Goal: Transaction & Acquisition: Purchase product/service

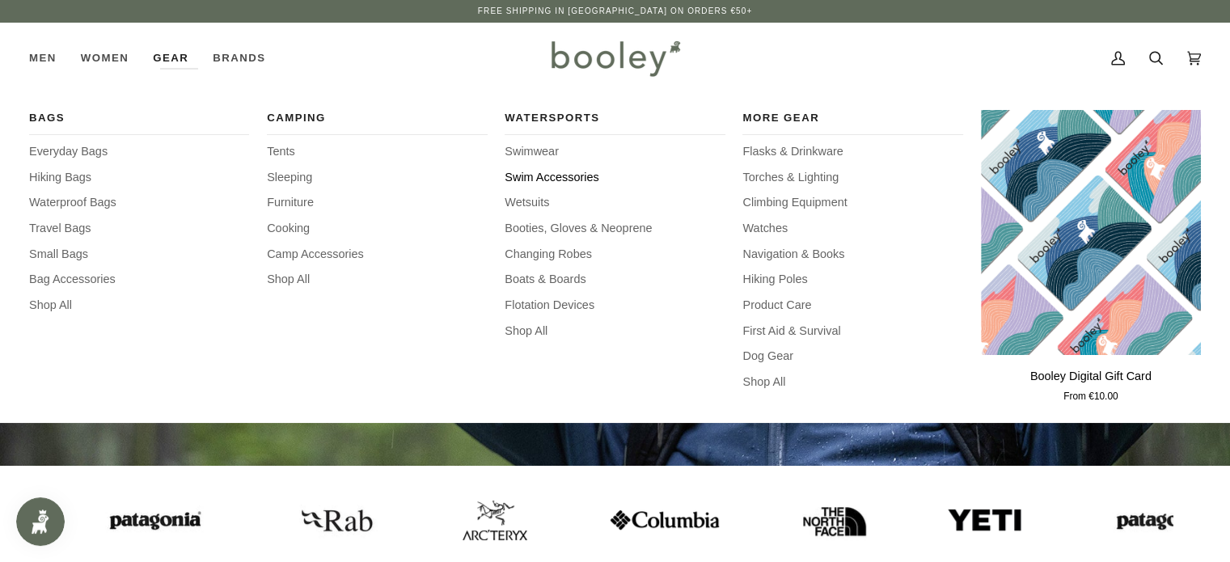
click at [542, 175] on span "Swim Accessories" at bounding box center [614, 178] width 220 height 18
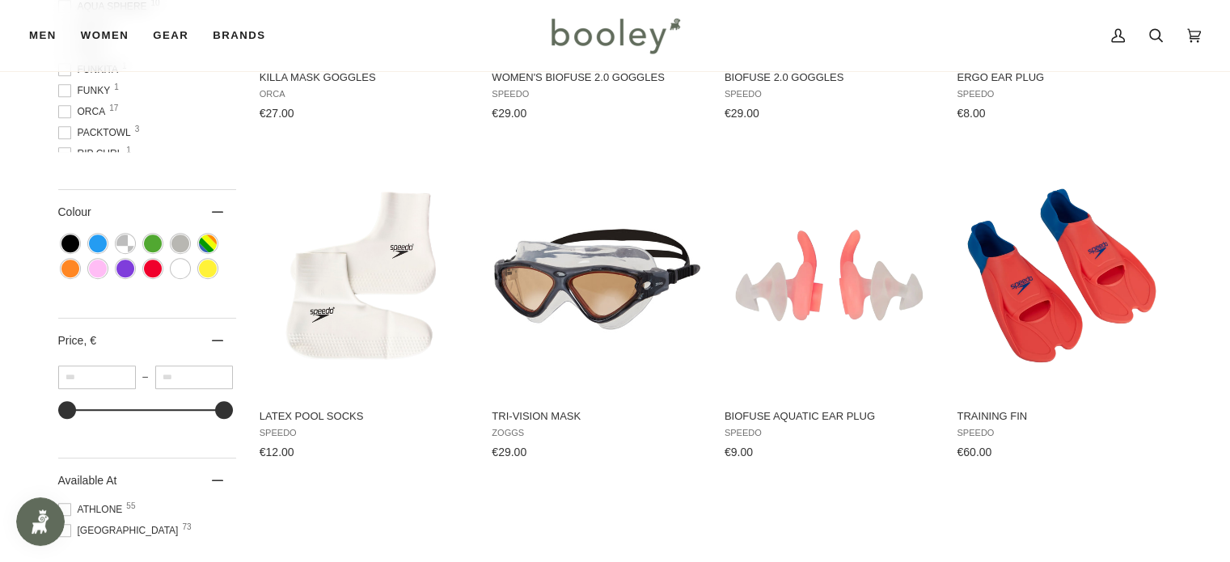
scroll to position [808, 0]
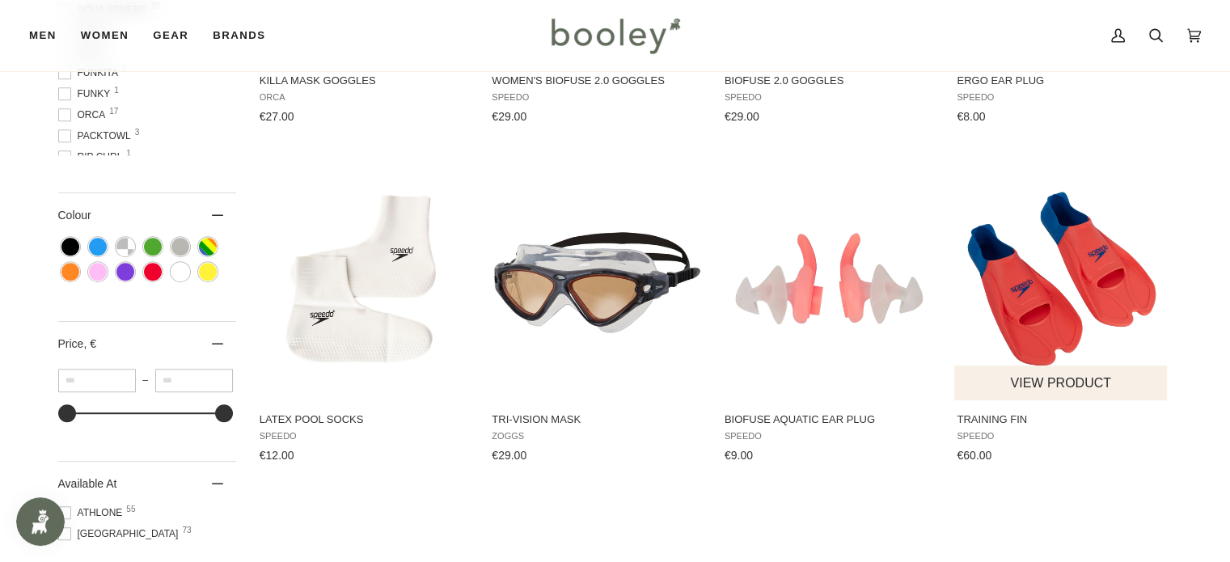
click at [1054, 297] on img "Training Fin" at bounding box center [1061, 278] width 214 height 214
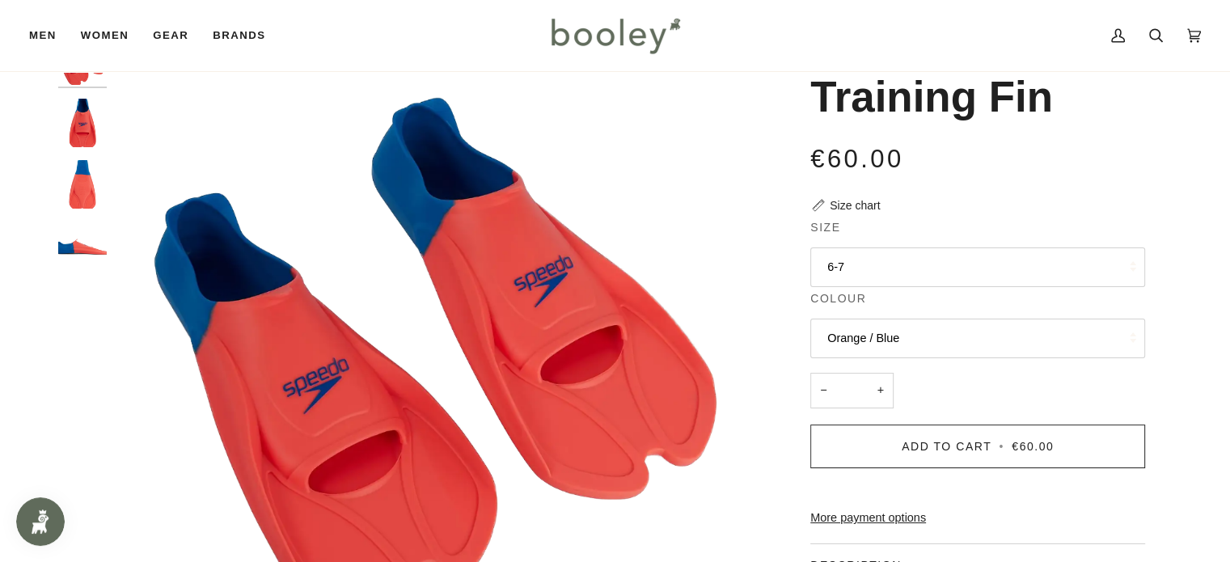
scroll to position [81, 0]
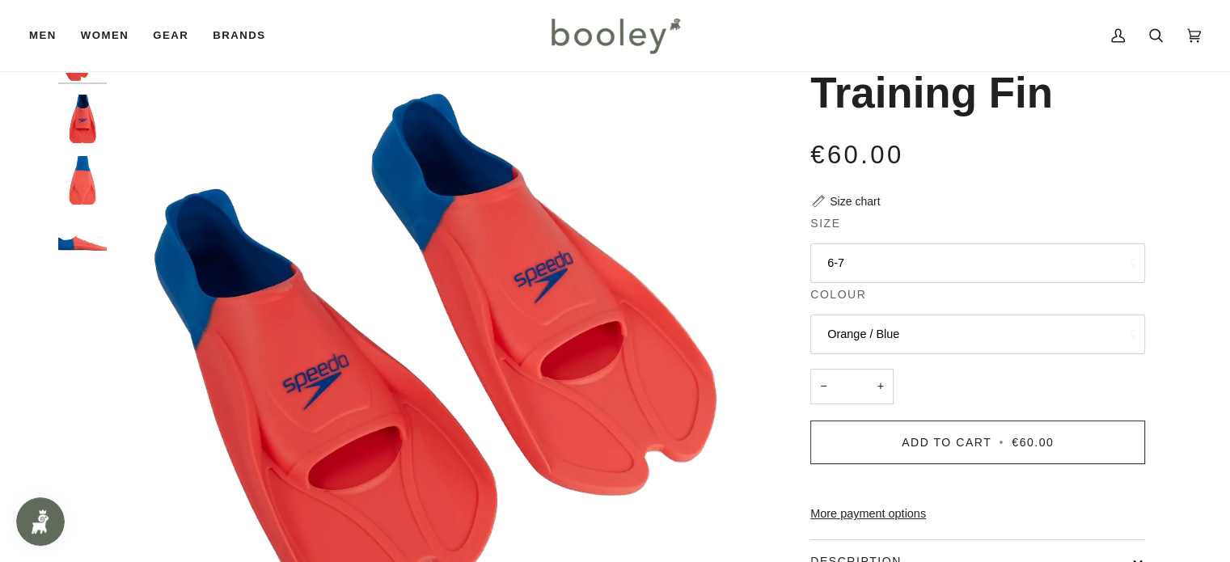
click at [86, 119] on img "Speedo Training Fin Orange / Blue - Booley Galway" at bounding box center [82, 119] width 49 height 49
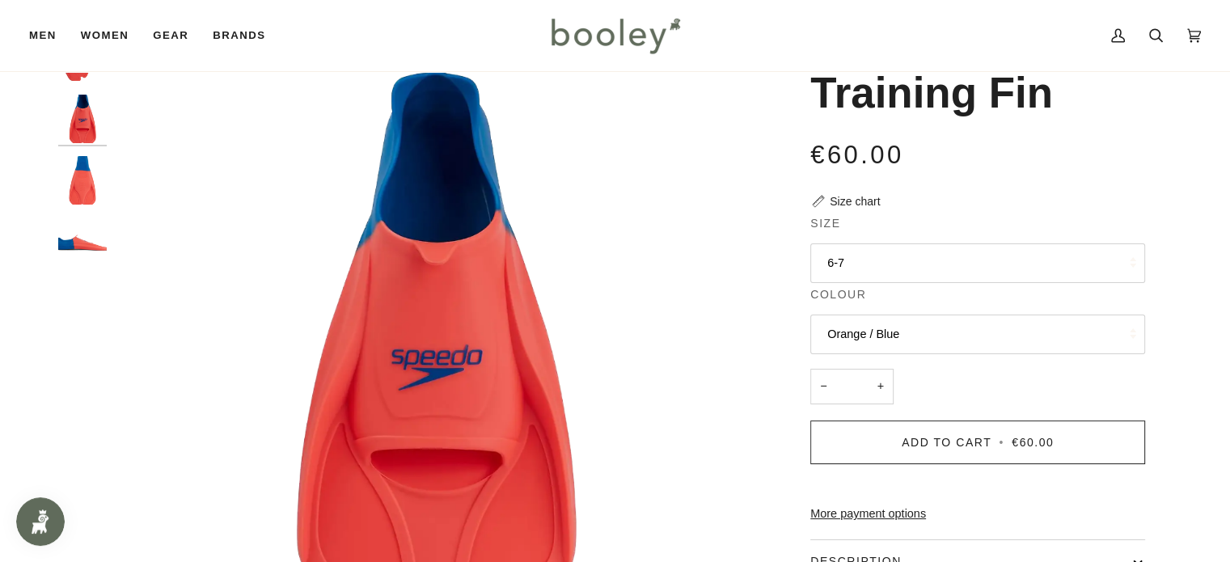
click at [71, 185] on img "Speedo Training Fin Orange / Blue - Booley Galway" at bounding box center [82, 180] width 49 height 49
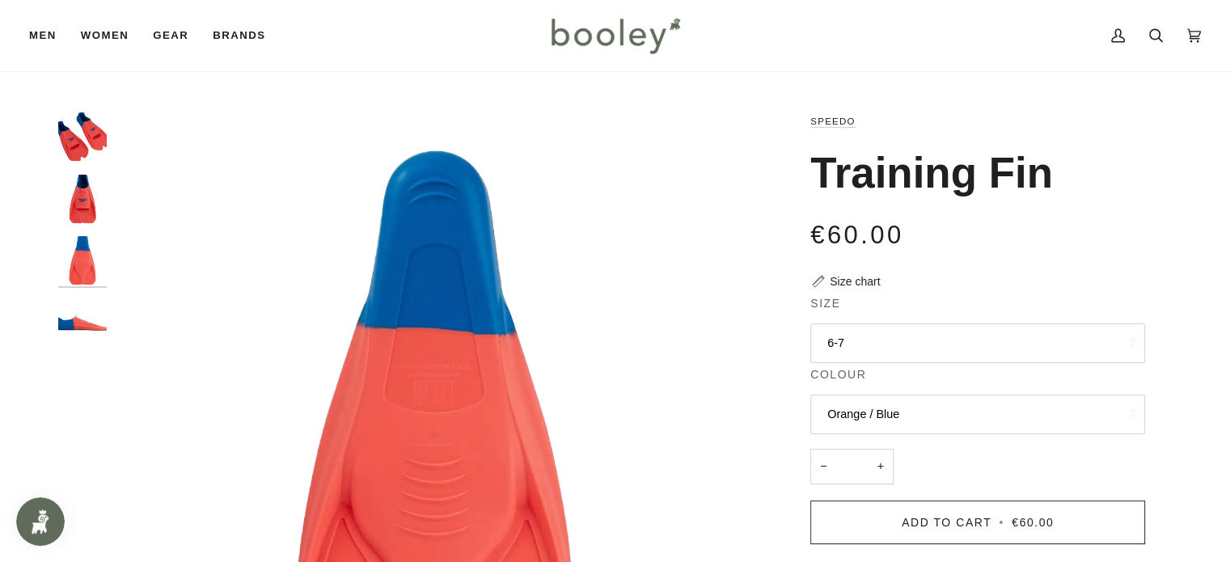
scroll to position [0, 0]
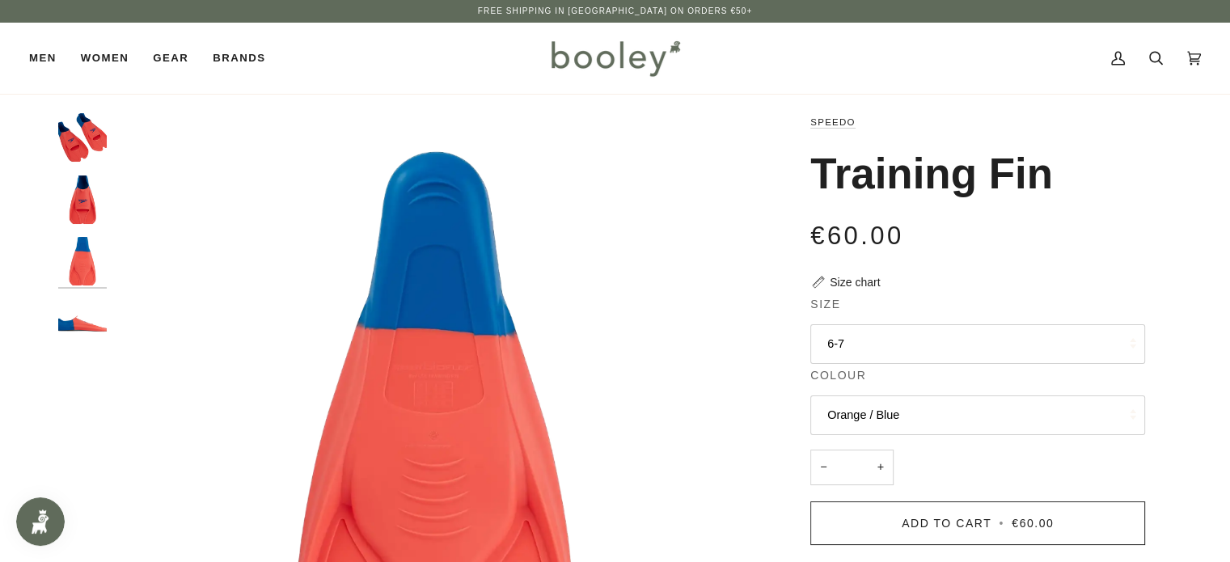
click at [78, 334] on img "Speedo Training Fin Orange / Blue - Booley Galway" at bounding box center [82, 323] width 49 height 49
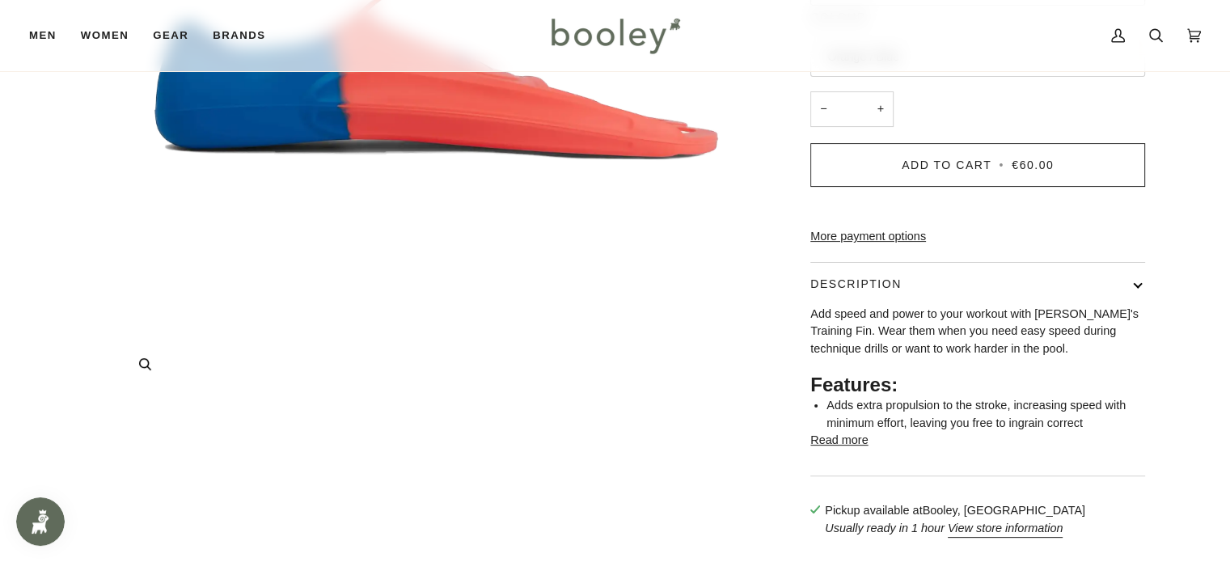
scroll to position [404, 0]
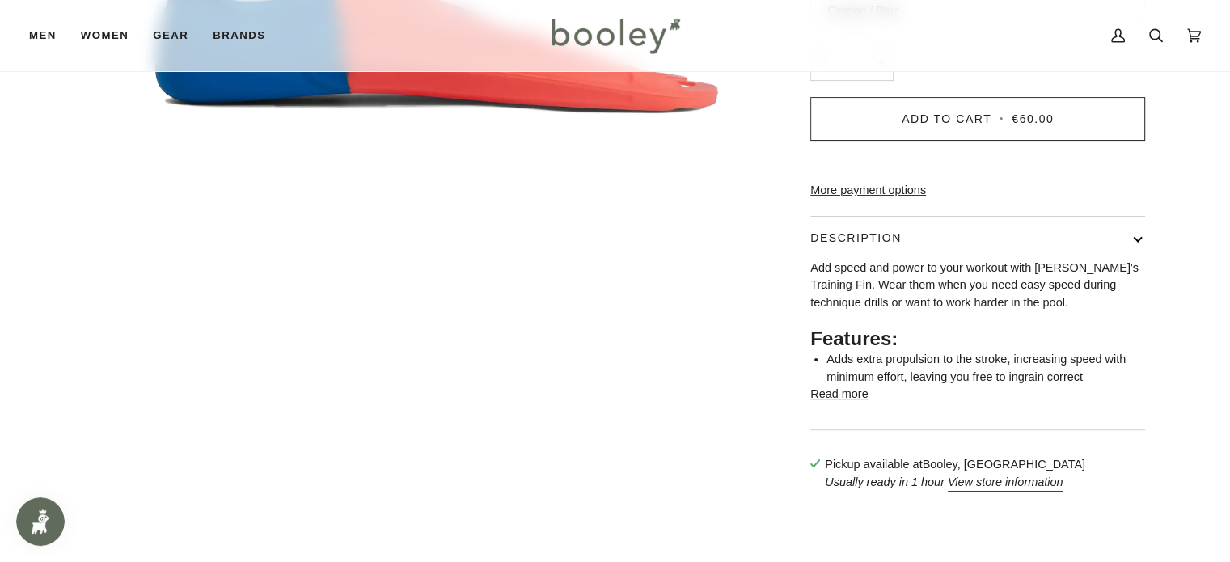
click at [832, 403] on button "Read more" at bounding box center [838, 395] width 57 height 18
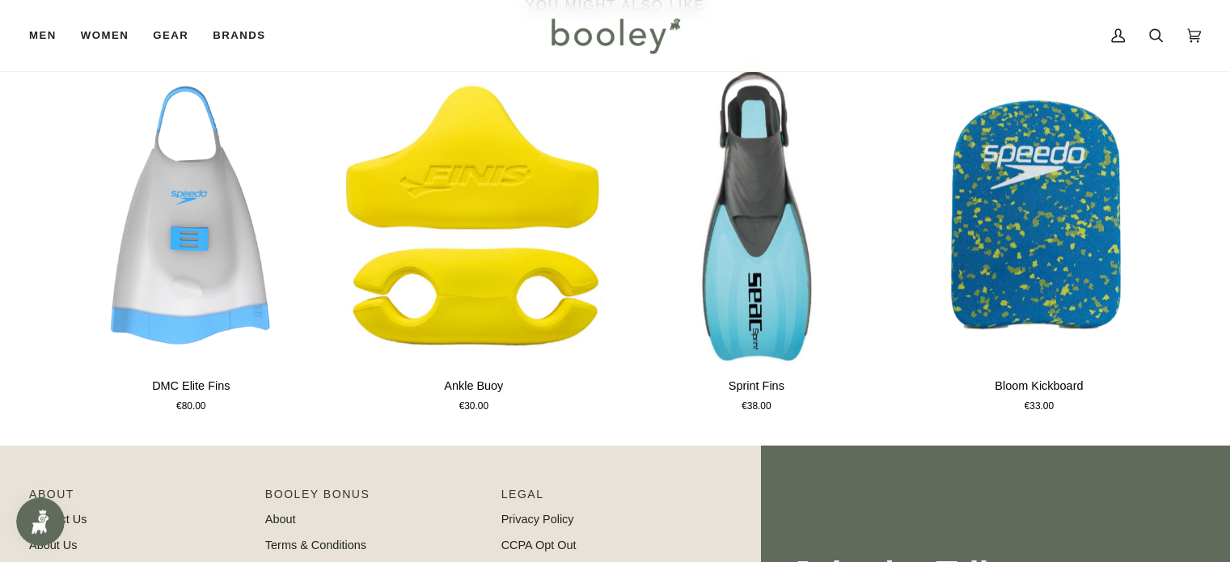
scroll to position [1455, 0]
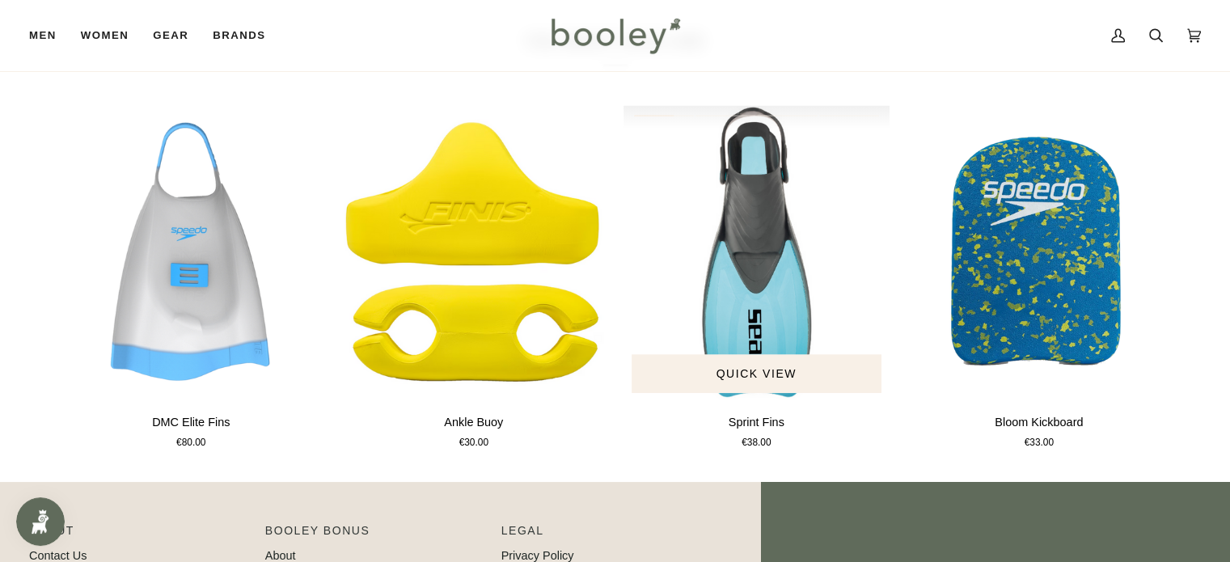
click at [760, 245] on img "Sprint Fins" at bounding box center [756, 253] width 267 height 296
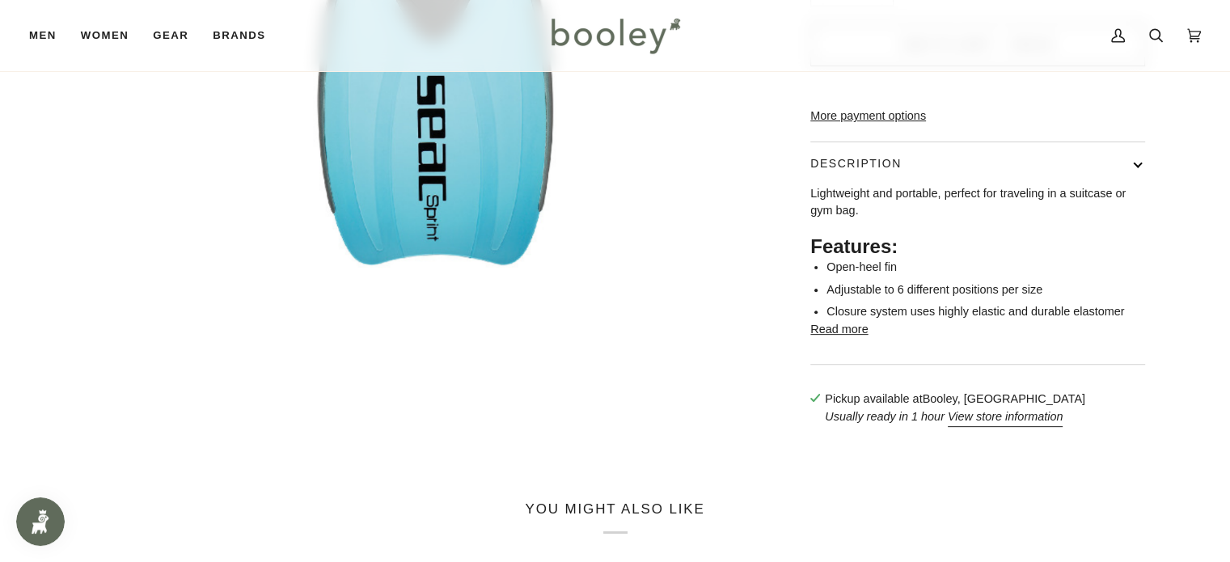
scroll to position [485, 0]
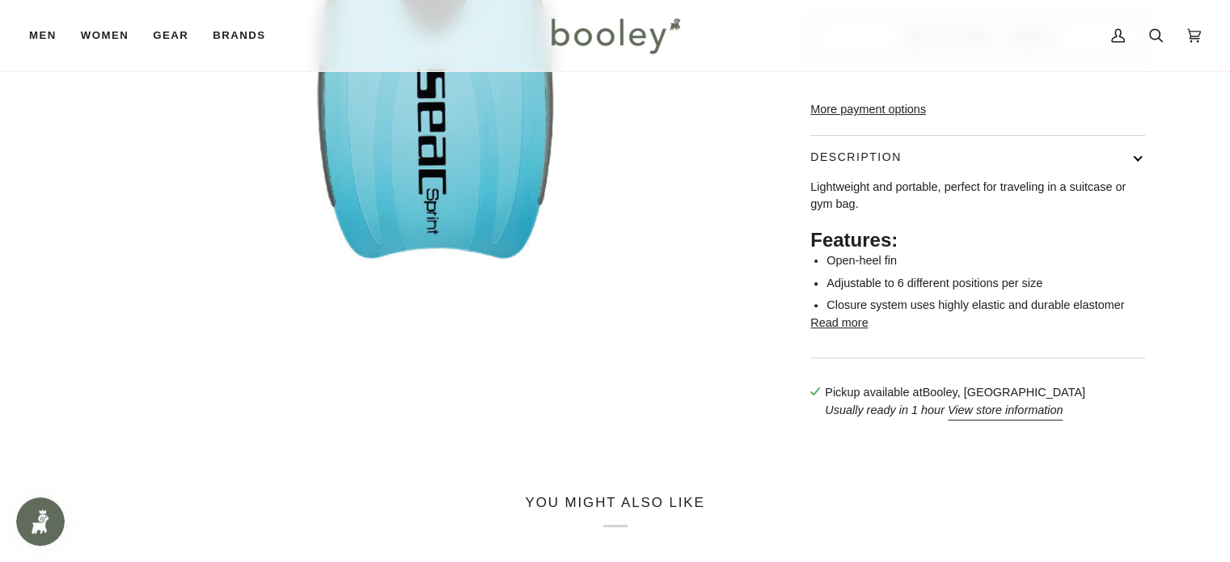
click at [818, 332] on button "Read more" at bounding box center [838, 324] width 57 height 18
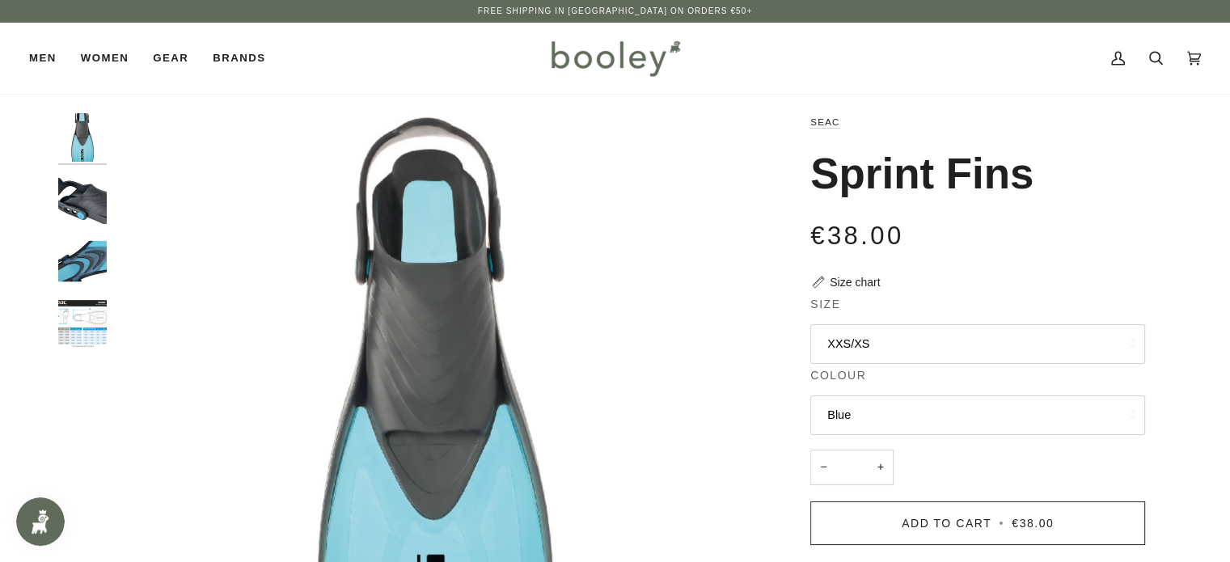
scroll to position [162, 0]
